Goal: Check status: Check status

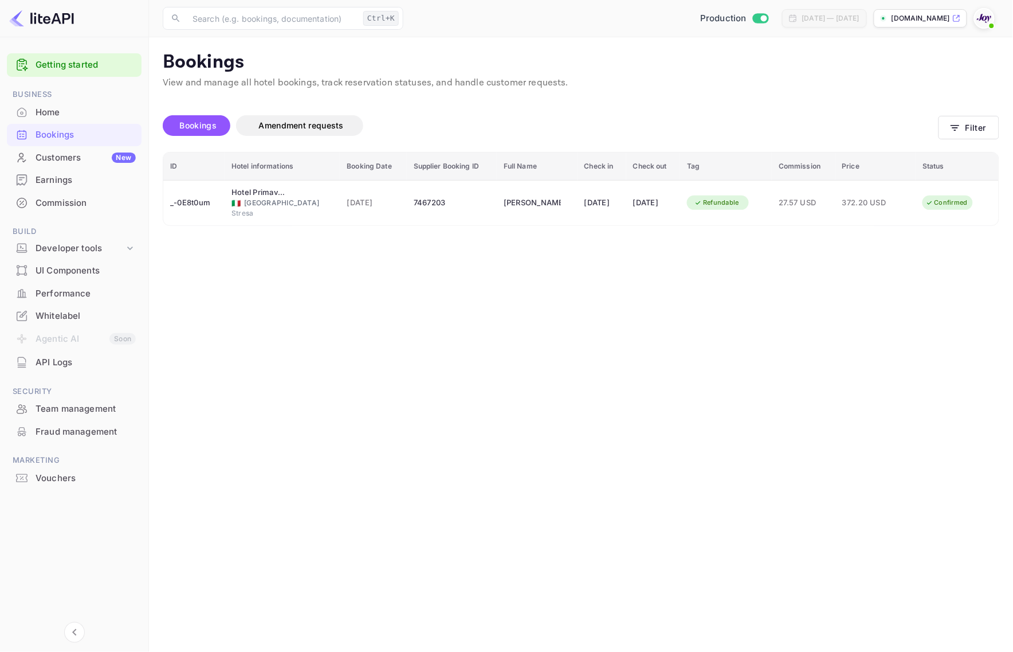
click at [960, 132] on icon "button" at bounding box center [955, 127] width 11 height 11
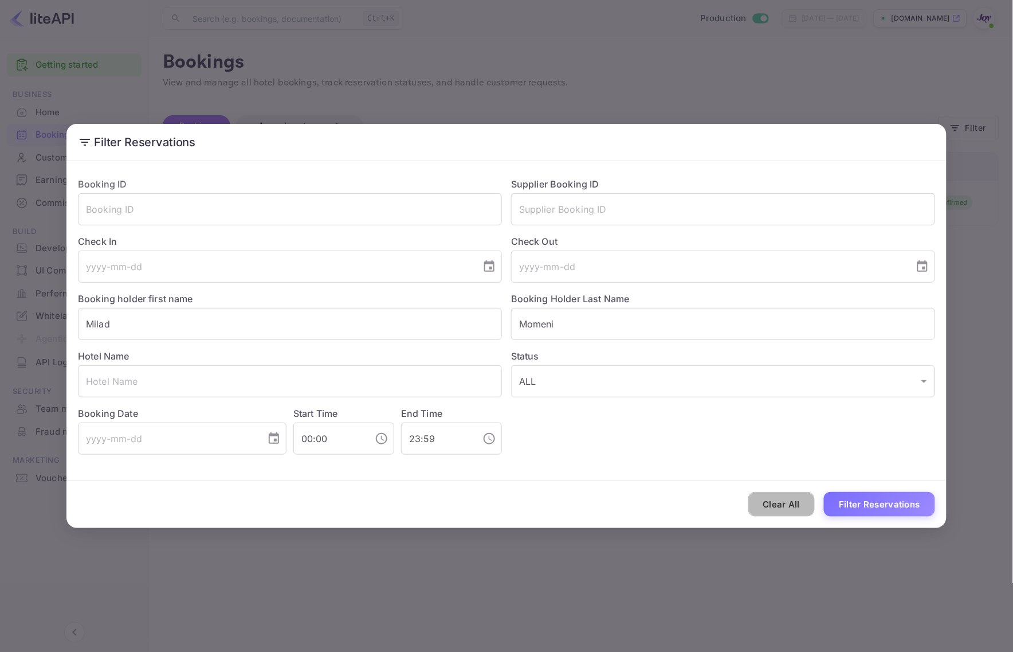
click at [778, 500] on button "Clear All" at bounding box center [782, 504] width 67 height 25
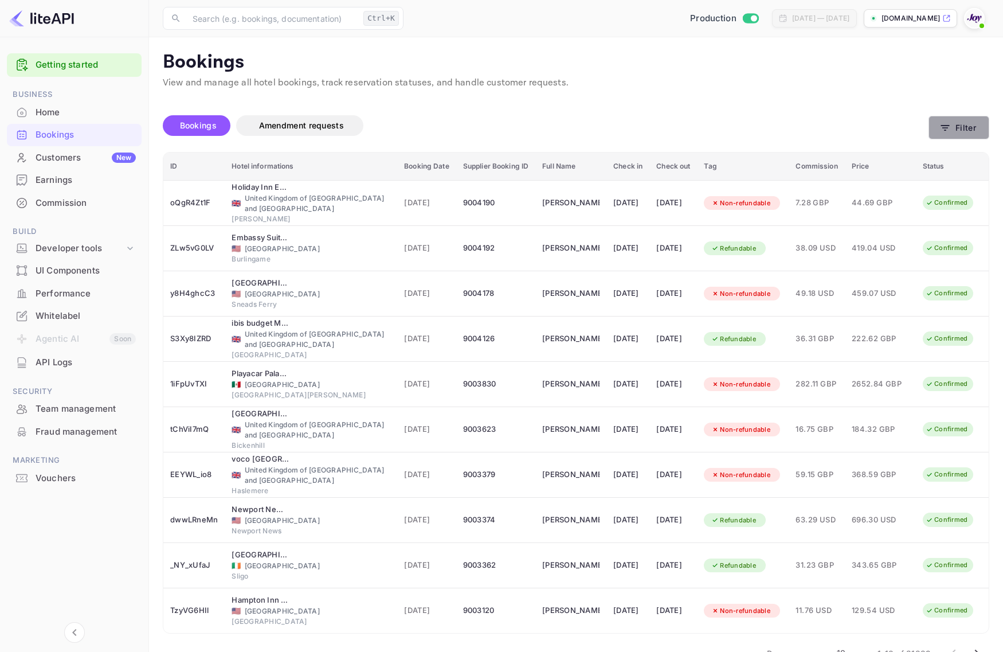
click at [962, 134] on button "Filter" at bounding box center [959, 128] width 61 height 24
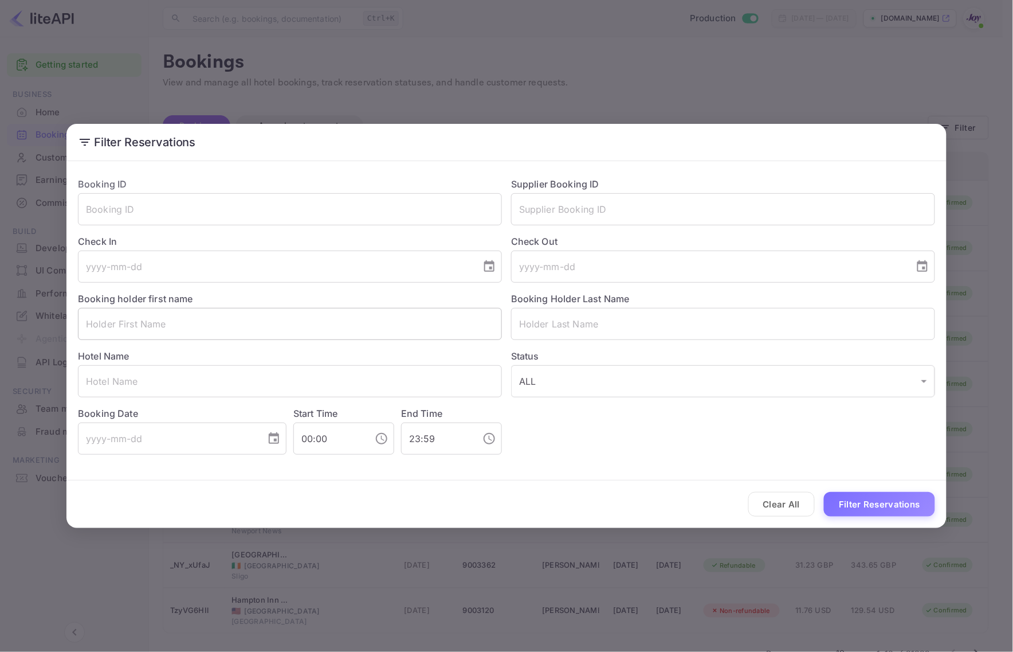
click at [152, 330] on input "text" at bounding box center [290, 324] width 424 height 32
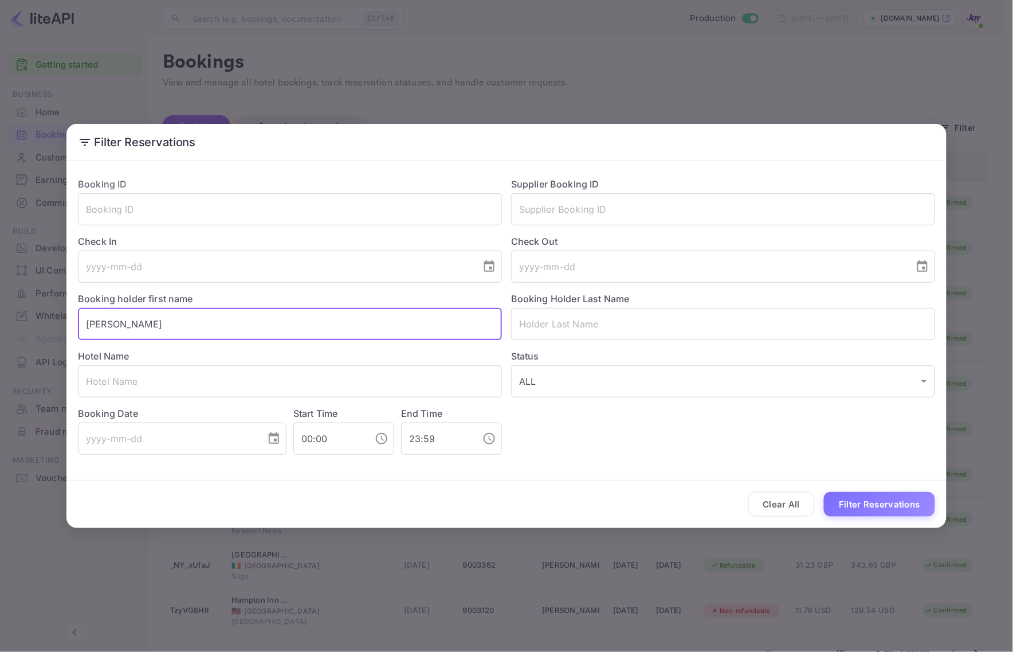
type input "[PERSON_NAME]"
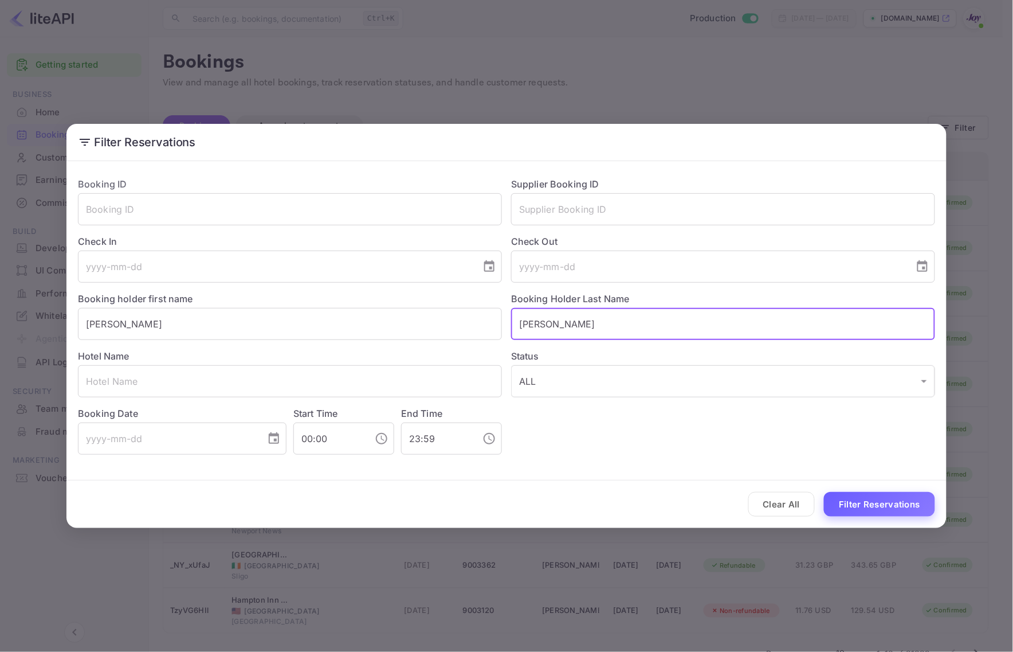
type input "[PERSON_NAME]"
click at [855, 498] on button "Filter Reservations" at bounding box center [879, 504] width 111 height 25
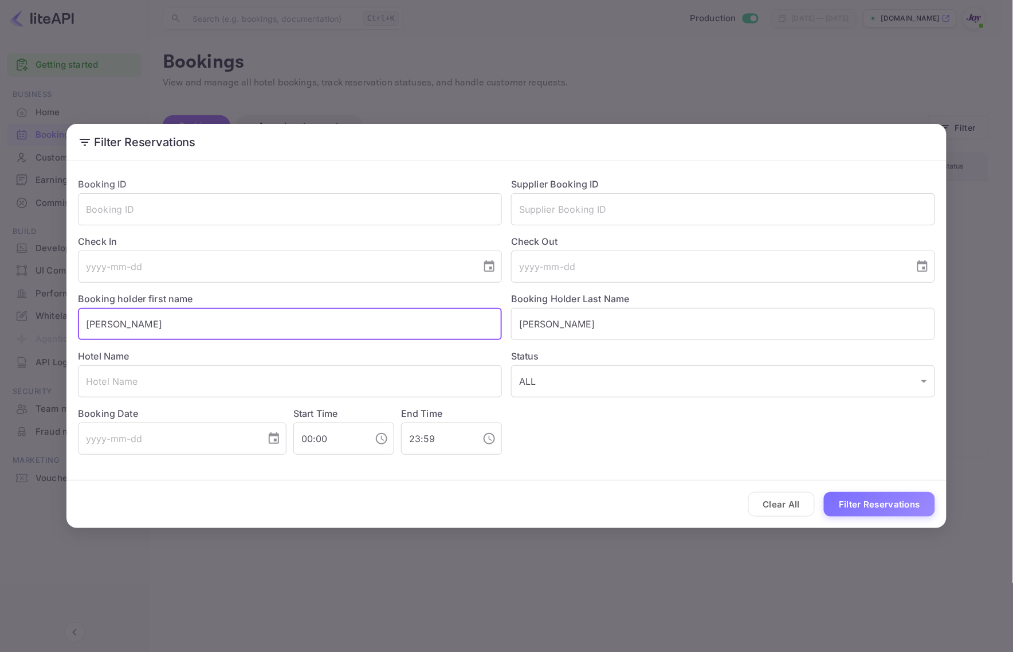
click at [179, 336] on input "[PERSON_NAME]" at bounding box center [290, 324] width 424 height 32
type input "[PERSON_NAME]"
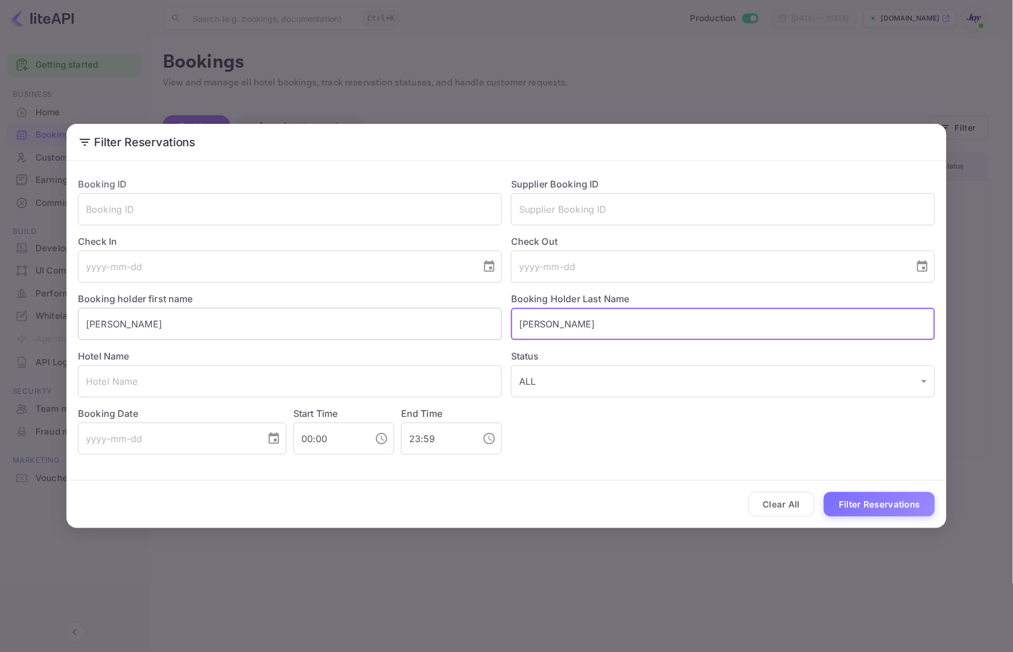
type input "[PERSON_NAME]"
click at [863, 507] on button "Filter Reservations" at bounding box center [879, 504] width 111 height 25
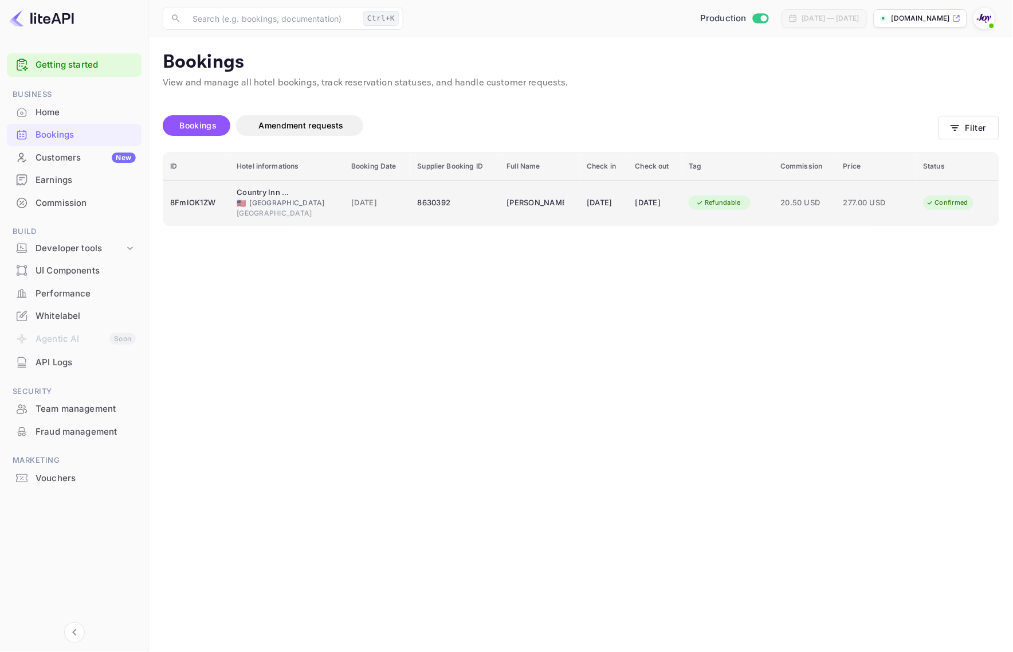
click at [203, 206] on div "8FmIOK1ZW" at bounding box center [196, 203] width 53 height 18
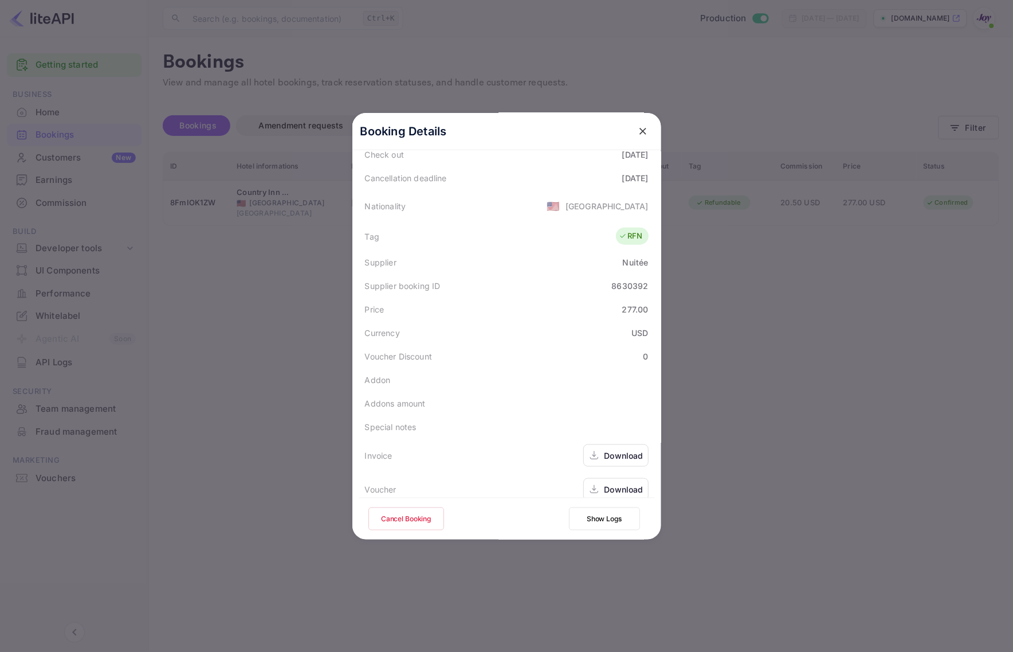
scroll to position [255, 0]
click at [605, 448] on div "Download" at bounding box center [624, 454] width 39 height 12
click at [623, 482] on div "Download" at bounding box center [624, 488] width 39 height 12
